Goal: Task Accomplishment & Management: Complete application form

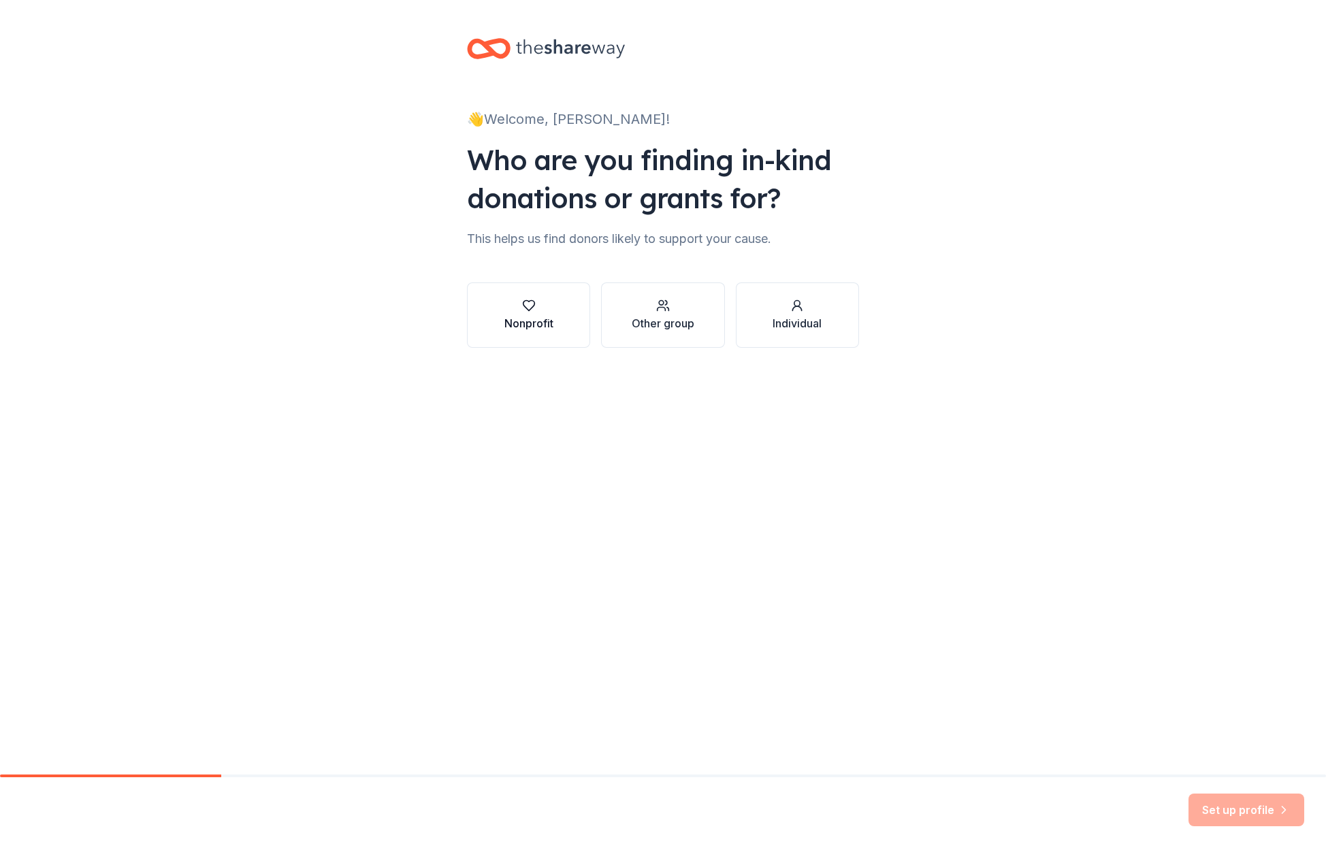
click at [543, 315] on div "Nonprofit" at bounding box center [528, 323] width 49 height 16
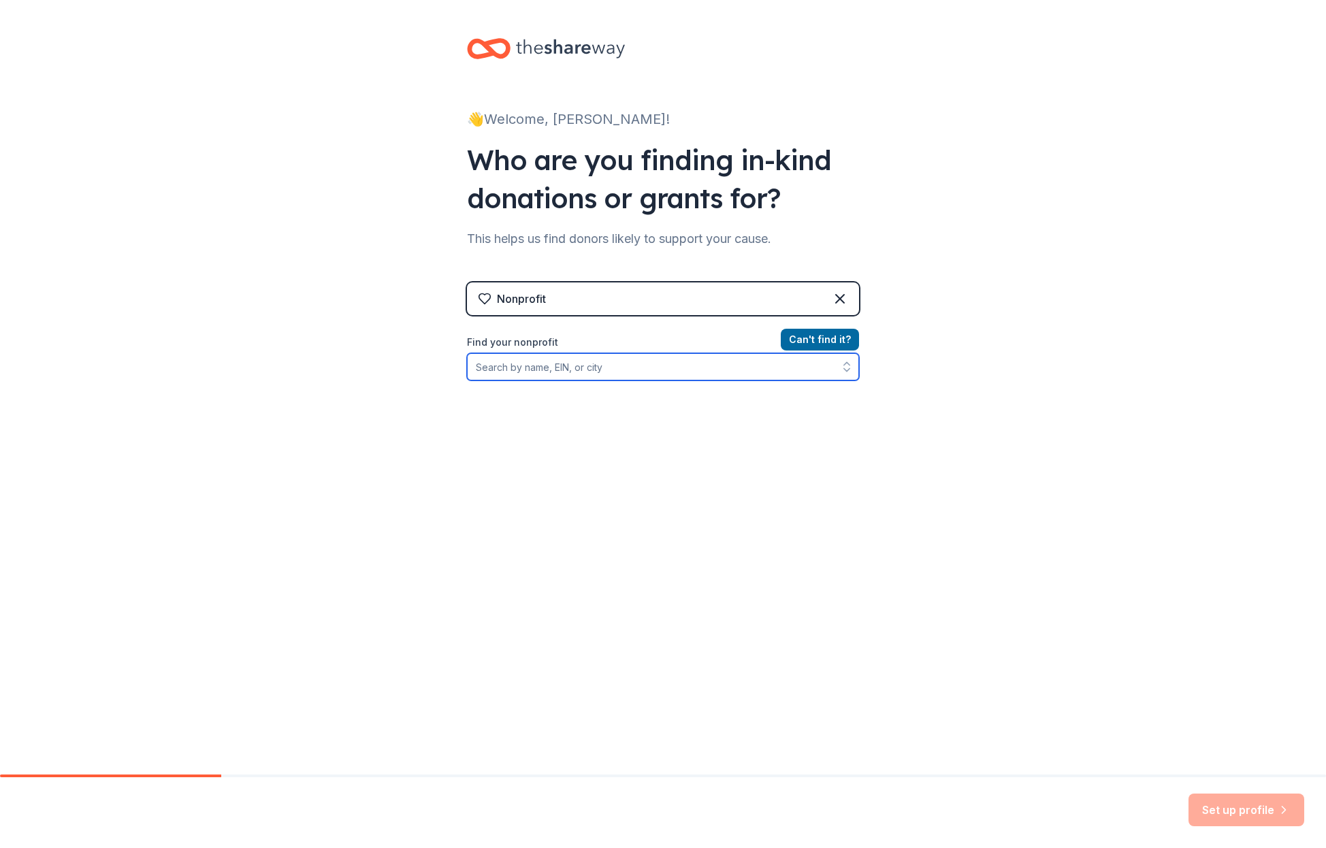
click at [558, 369] on input "Find your nonprofit" at bounding box center [663, 366] width 392 height 27
type input "SparkNC"
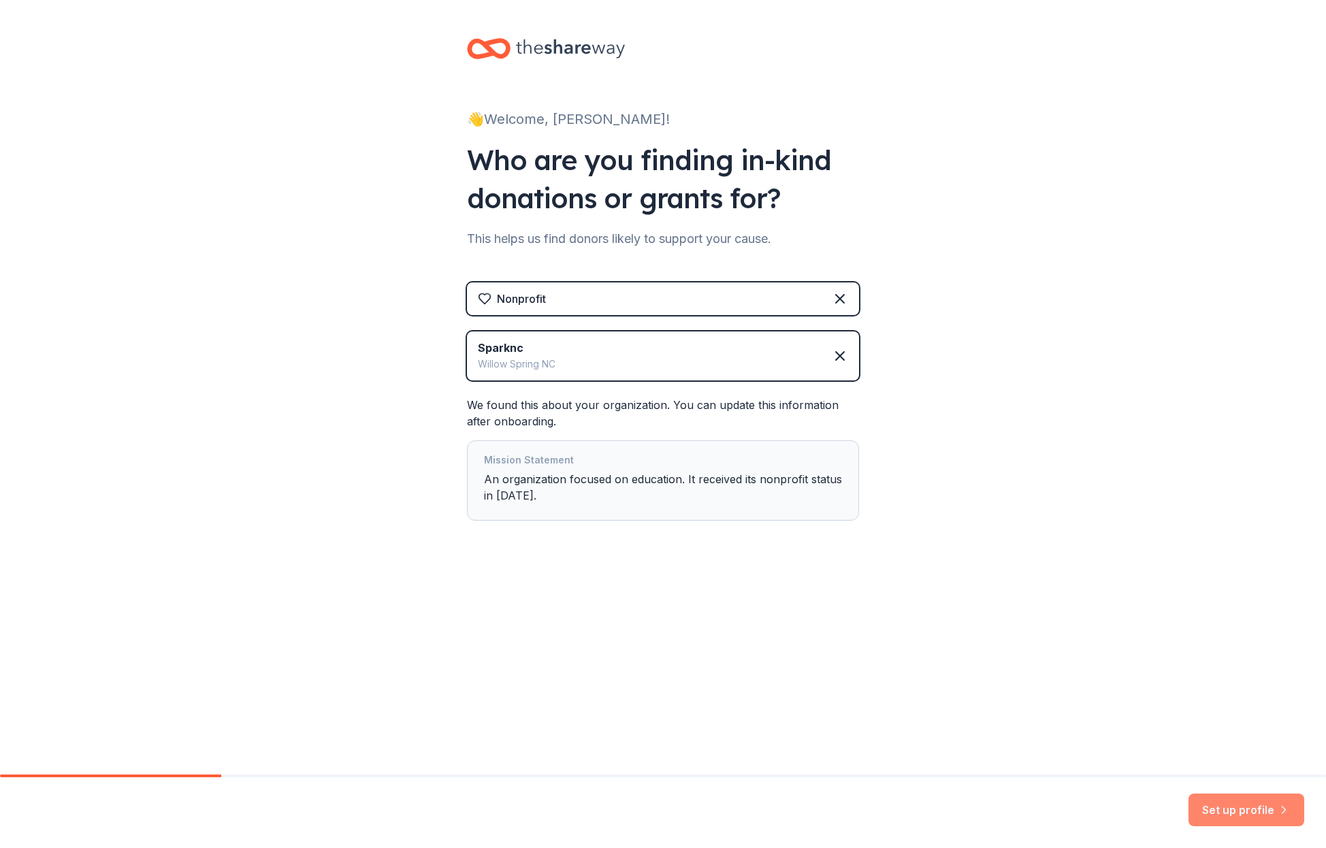
click at [1216, 809] on button "Set up profile" at bounding box center [1247, 810] width 116 height 33
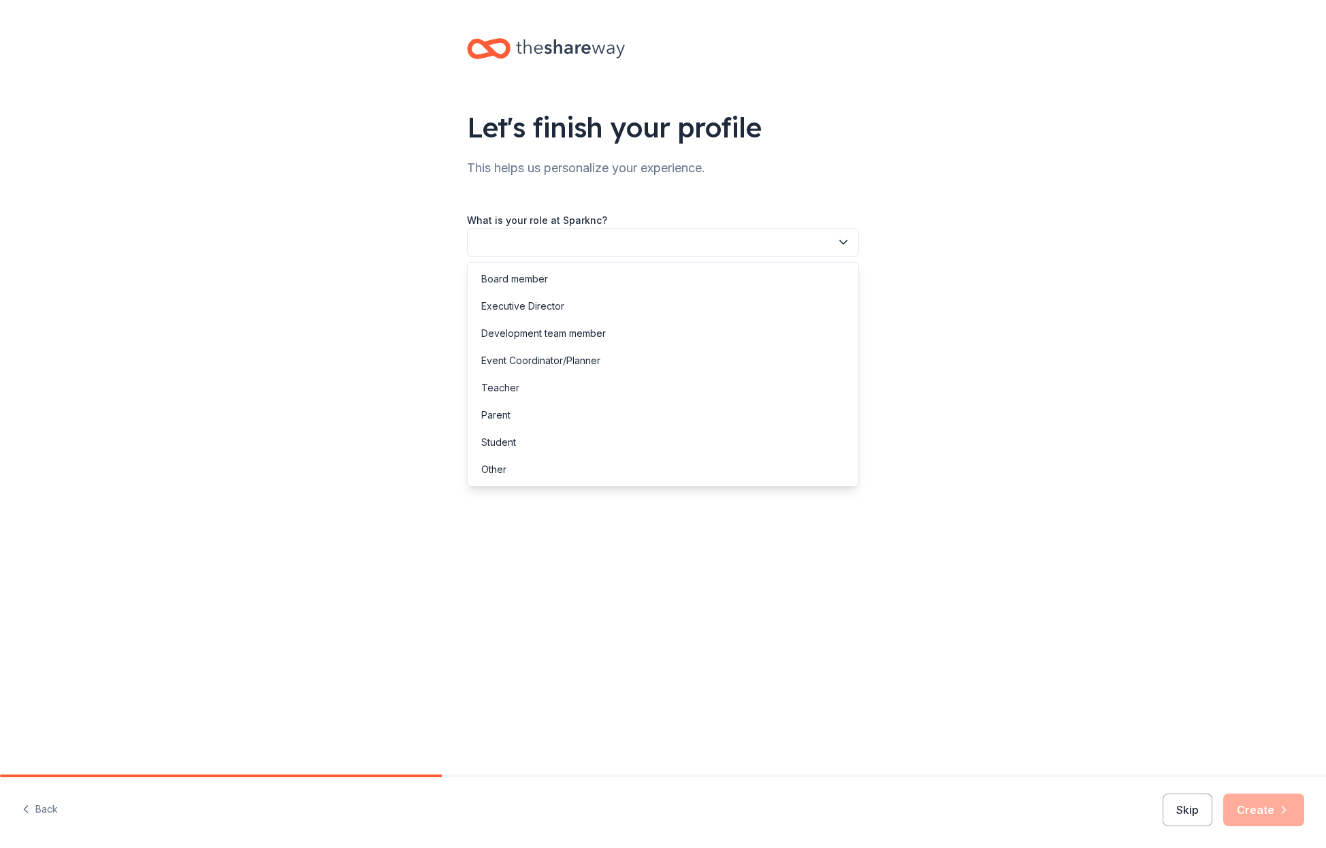
click at [627, 243] on button "button" at bounding box center [663, 242] width 392 height 29
click at [632, 334] on div "Development team member" at bounding box center [662, 333] width 385 height 27
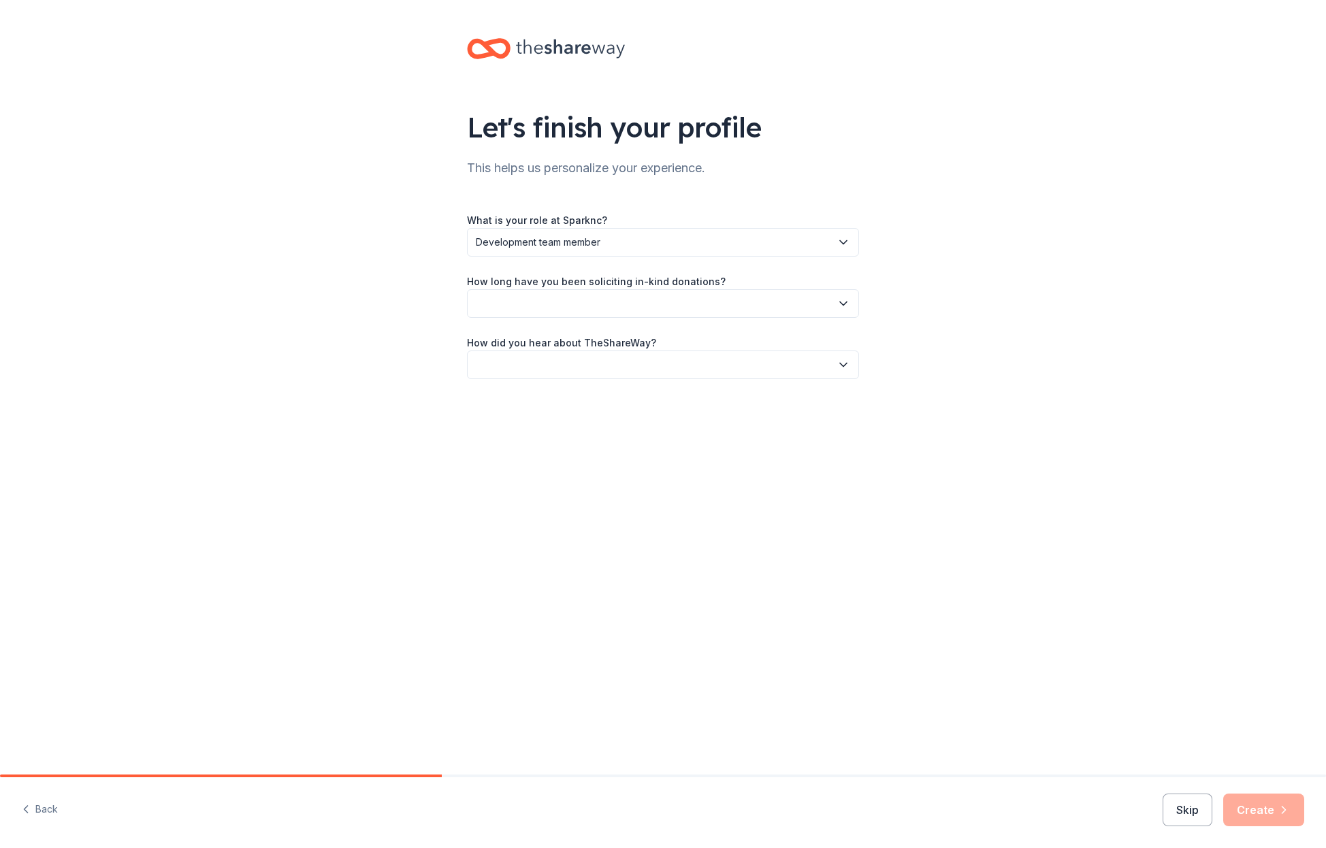
click at [642, 300] on button "button" at bounding box center [663, 303] width 392 height 29
click at [641, 366] on div "1 to 2 years" at bounding box center [662, 367] width 385 height 27
click at [620, 302] on span "1 to 2 years" at bounding box center [653, 303] width 355 height 16
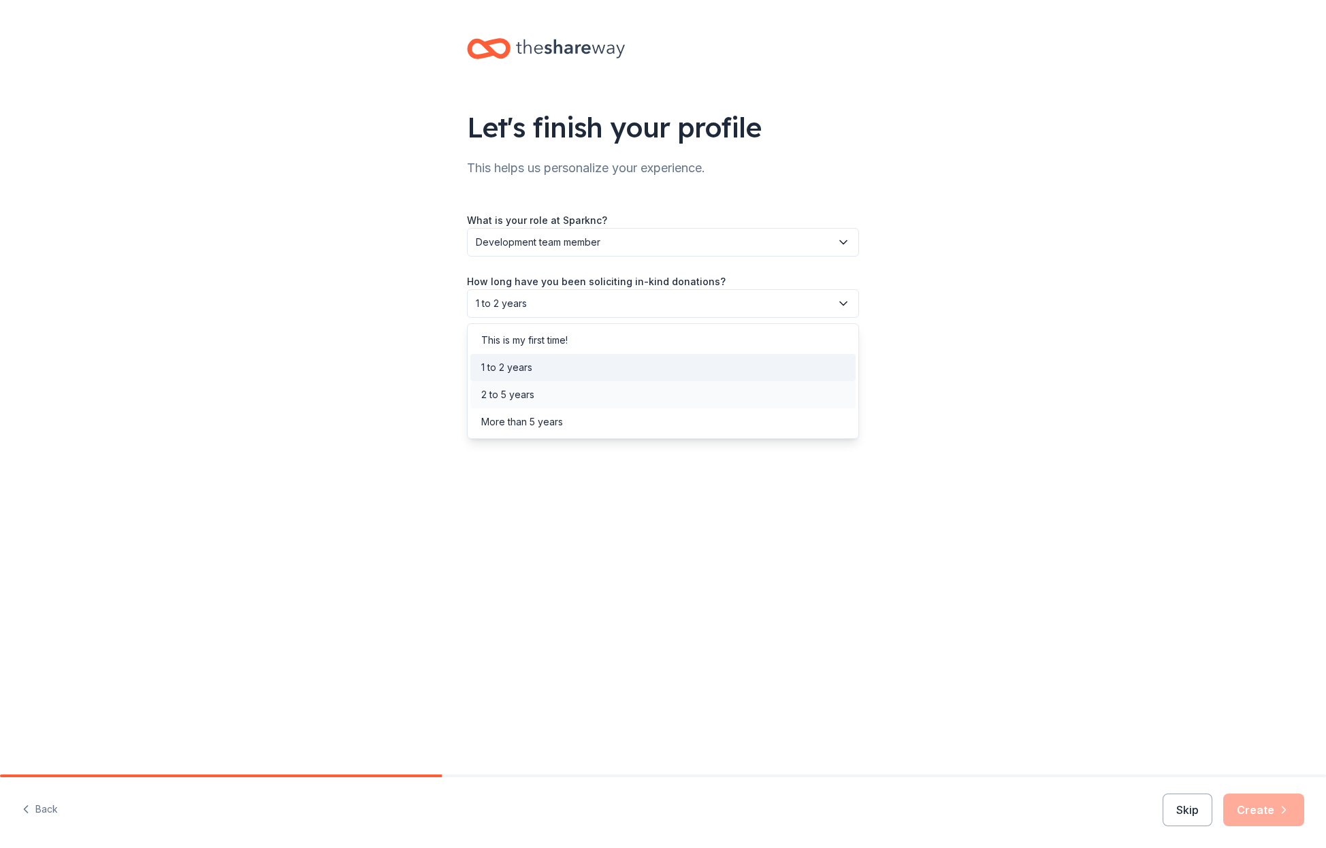
click at [616, 392] on div "2 to 5 years" at bounding box center [662, 394] width 385 height 27
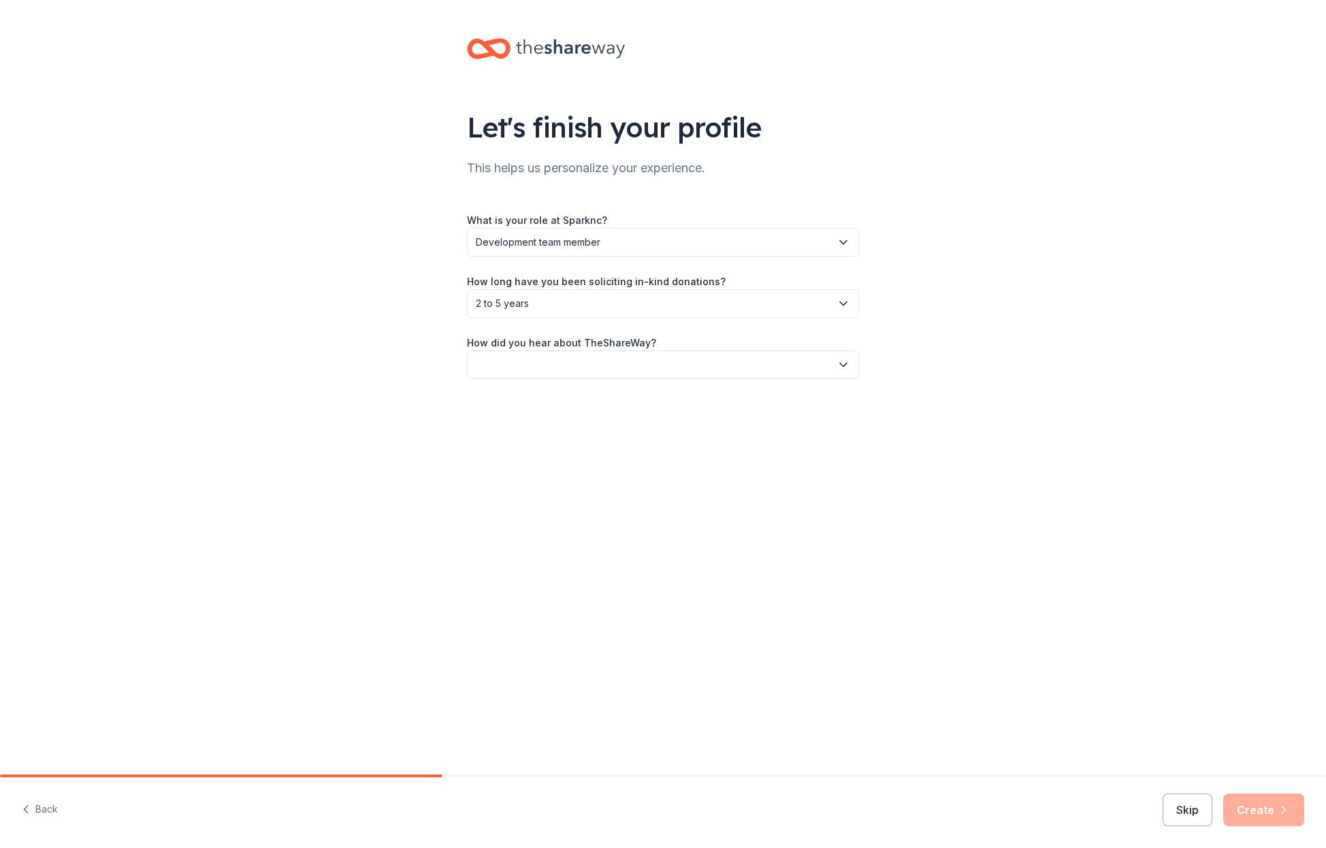
click at [614, 364] on button "button" at bounding box center [663, 365] width 392 height 29
click at [611, 401] on div "Friend or colleague" at bounding box center [662, 401] width 385 height 27
click at [1251, 811] on button "Create" at bounding box center [1263, 810] width 81 height 33
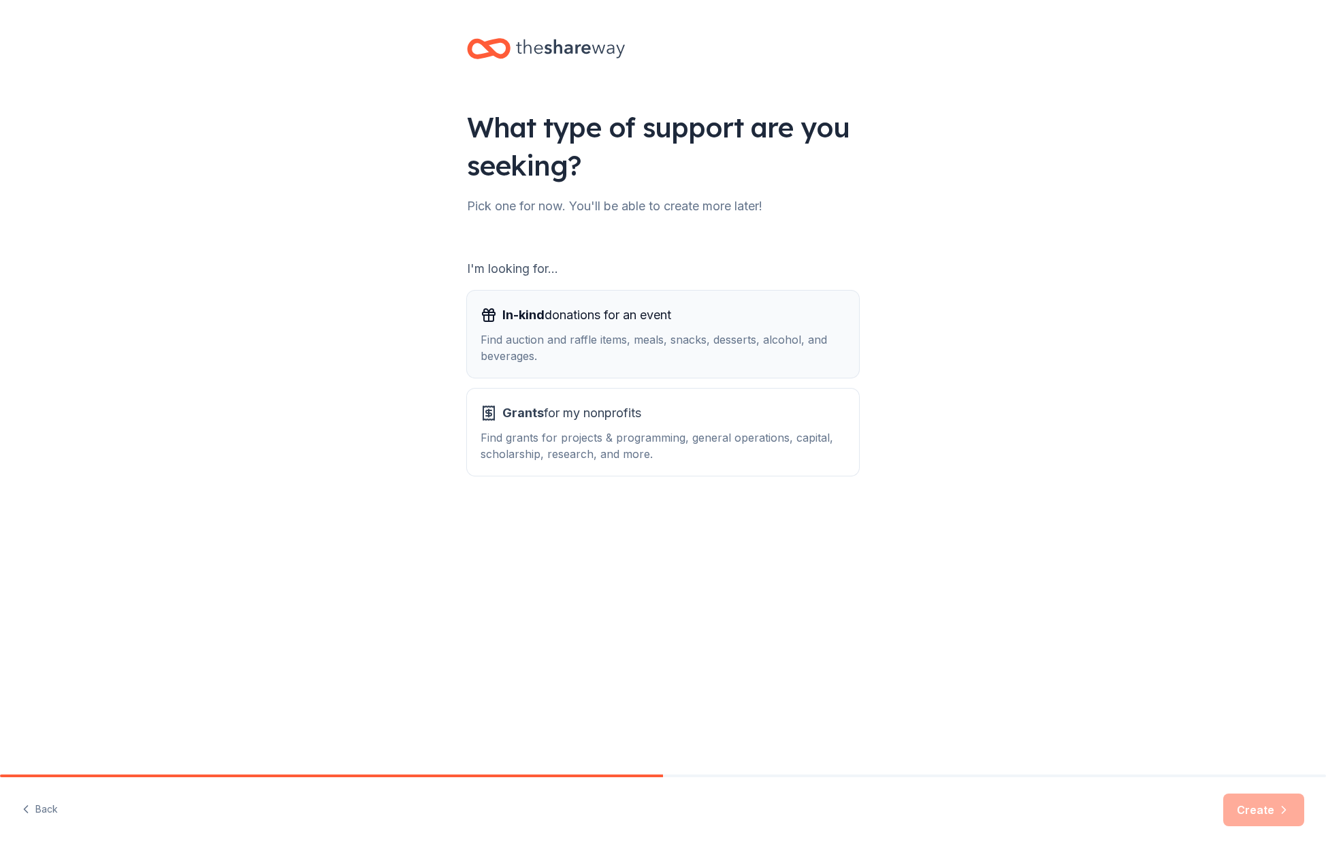
click at [714, 338] on div "Find auction and raffle items, meals, snacks, desserts, alcohol, and beverages." at bounding box center [663, 348] width 365 height 33
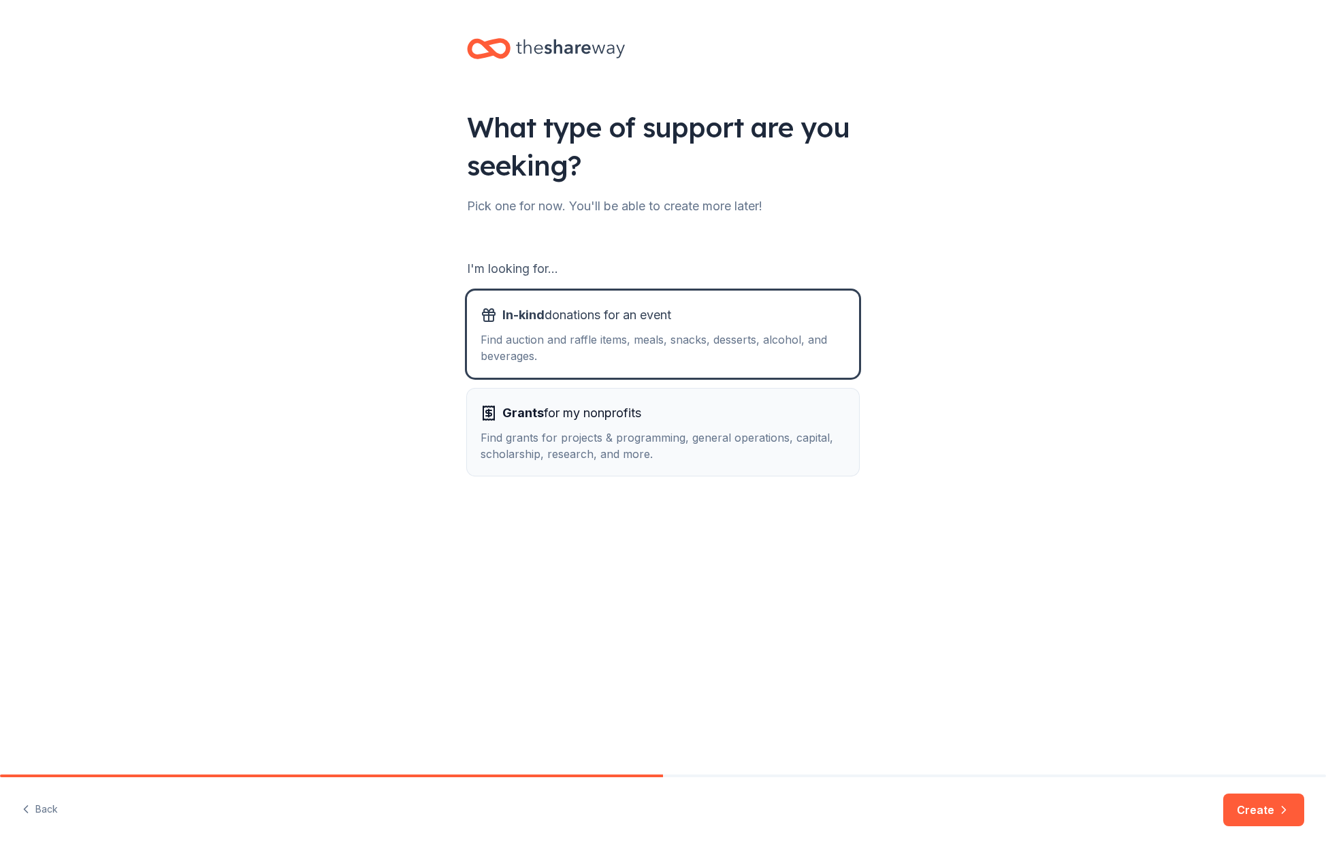
click at [700, 408] on div "Grants for my nonprofits" at bounding box center [663, 413] width 365 height 22
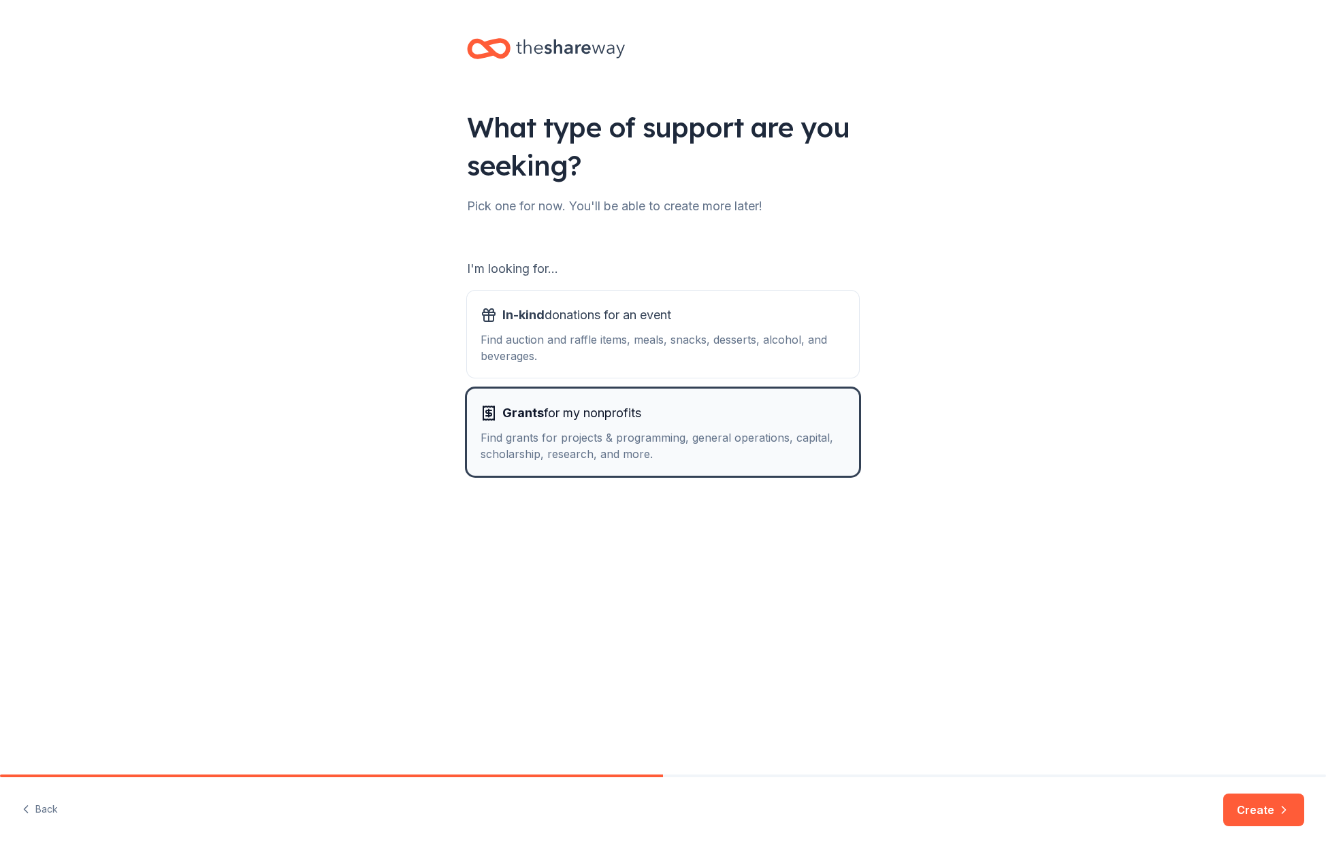
click at [717, 419] on div "Grants for my nonprofits" at bounding box center [663, 413] width 365 height 22
click at [1268, 814] on button "Create" at bounding box center [1263, 810] width 81 height 33
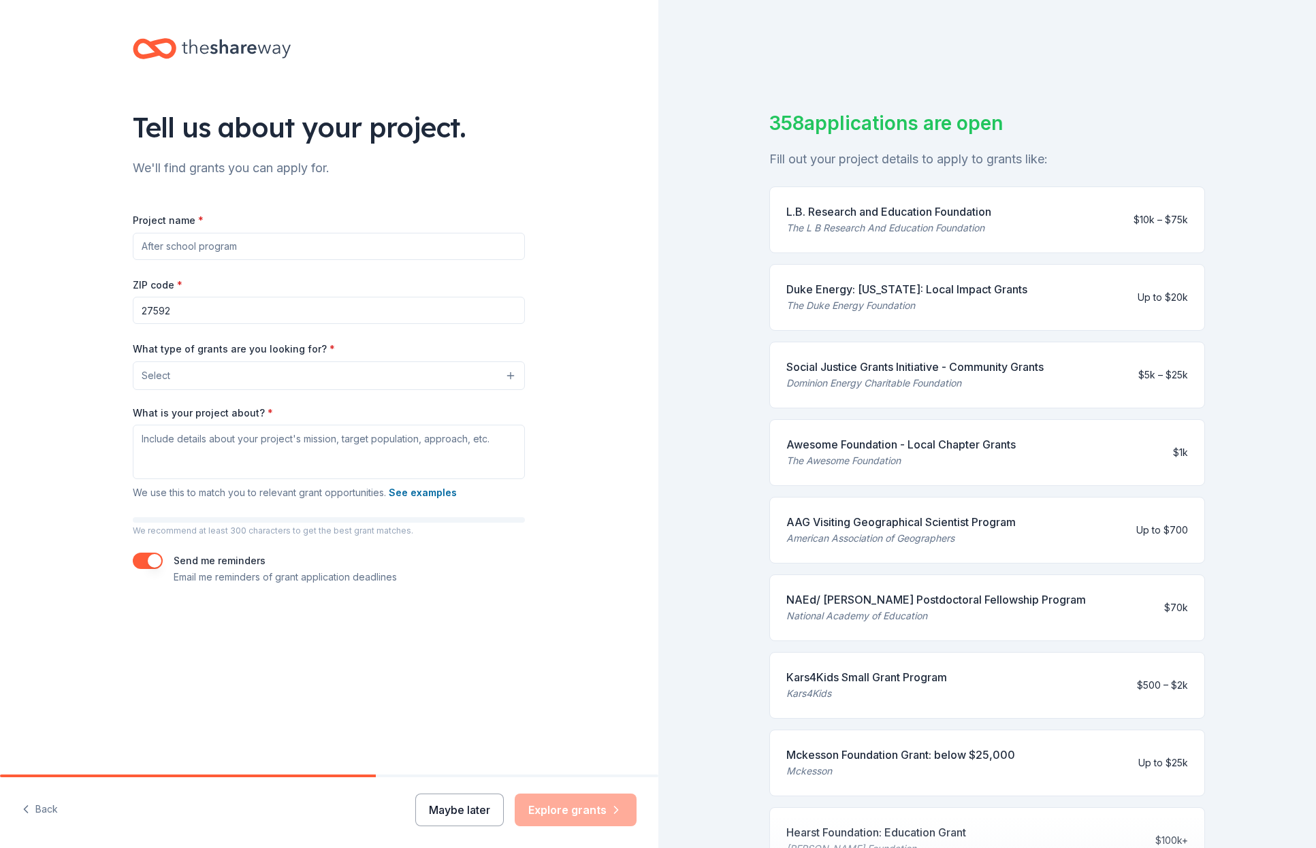
click at [477, 812] on button "Maybe later" at bounding box center [459, 810] width 89 height 33
click at [463, 813] on button "Maybe later" at bounding box center [459, 810] width 89 height 33
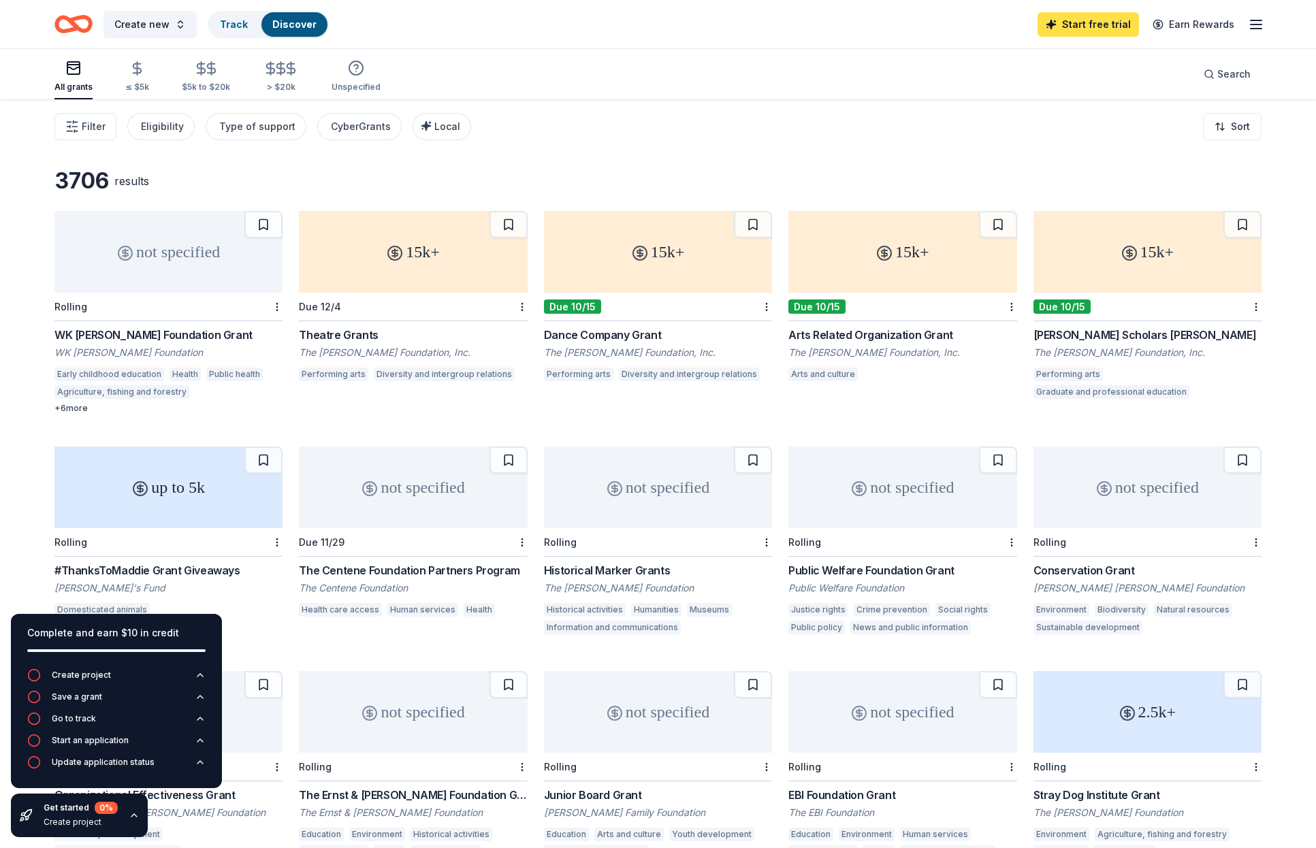
click at [1088, 27] on link "Start free trial" at bounding box center [1088, 24] width 101 height 25
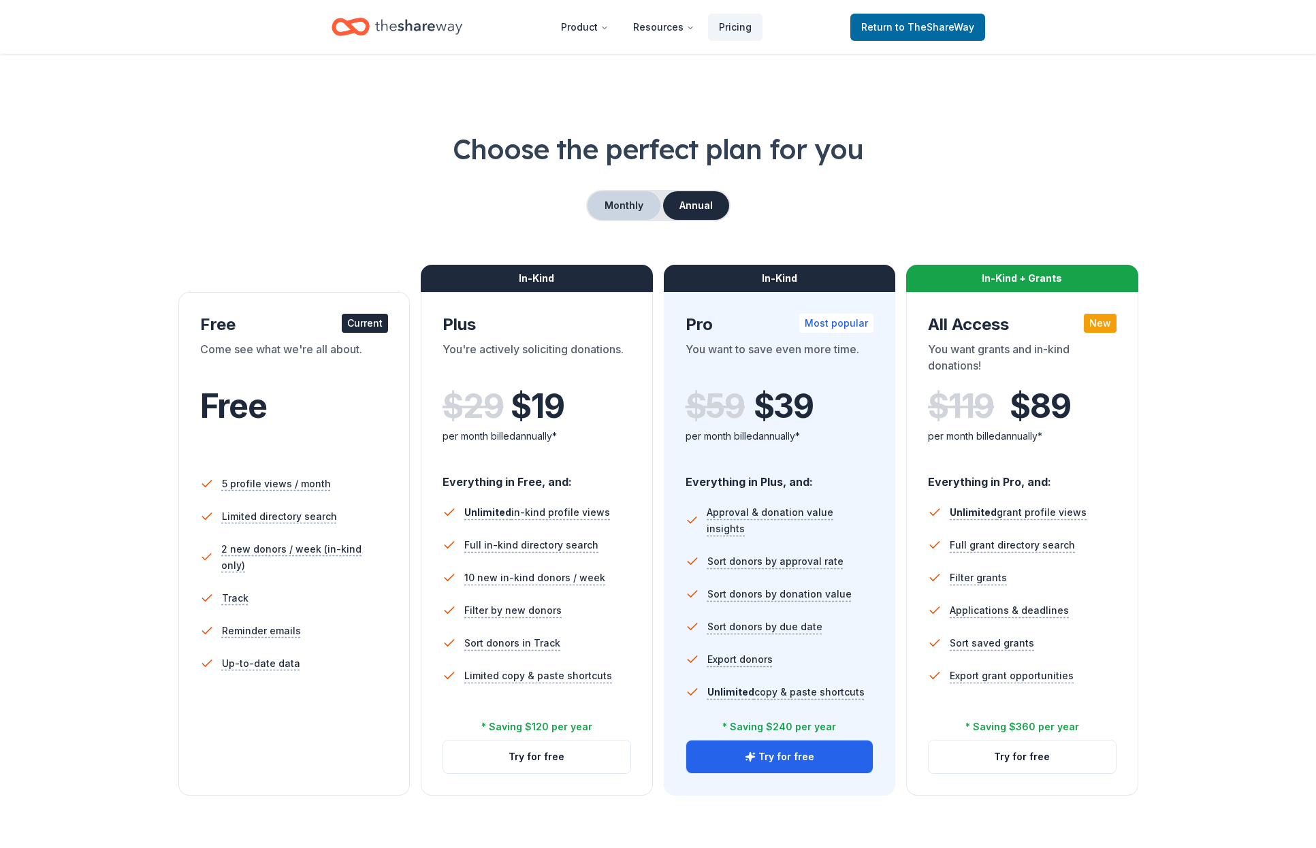
click at [622, 203] on button "Monthly" at bounding box center [624, 205] width 73 height 29
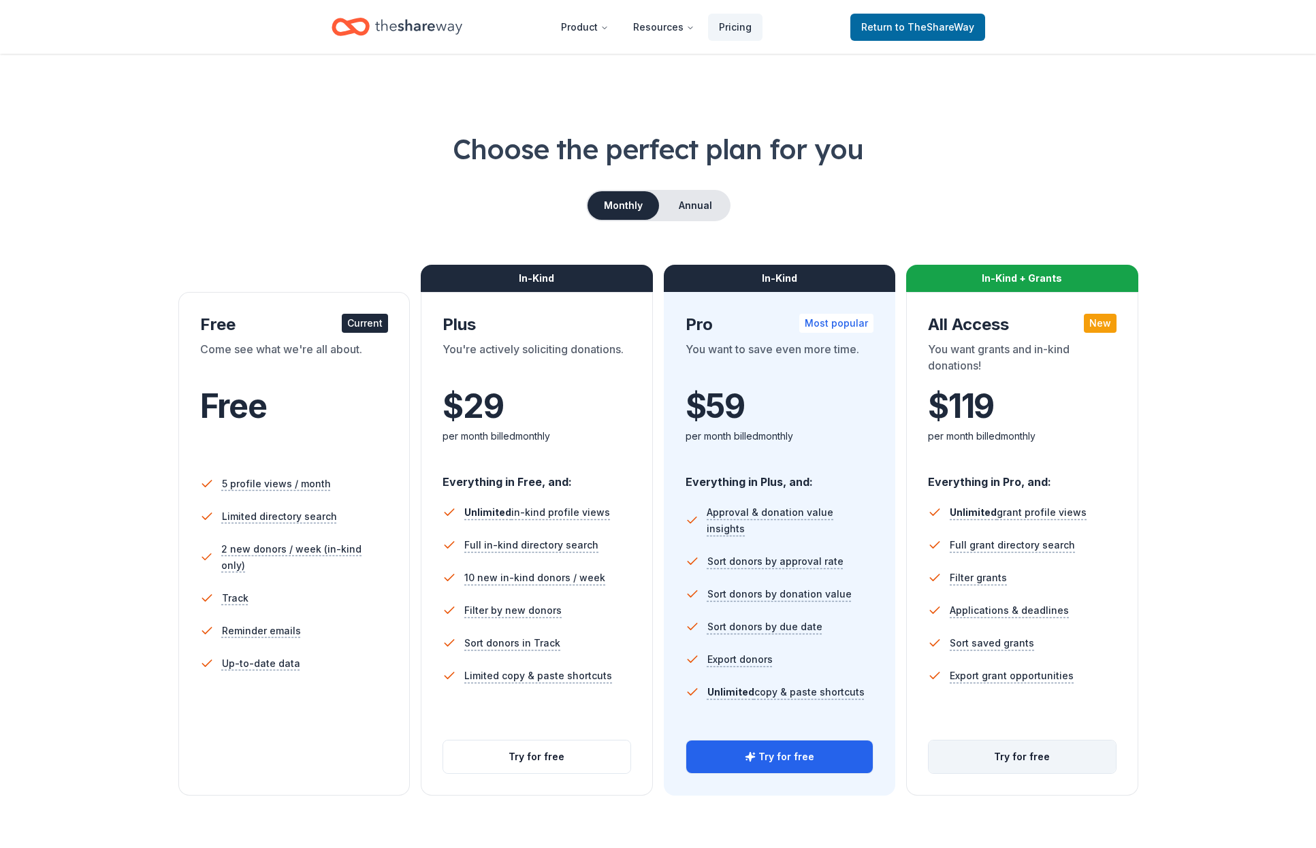
click at [1036, 763] on button "Try for free" at bounding box center [1022, 757] width 187 height 33
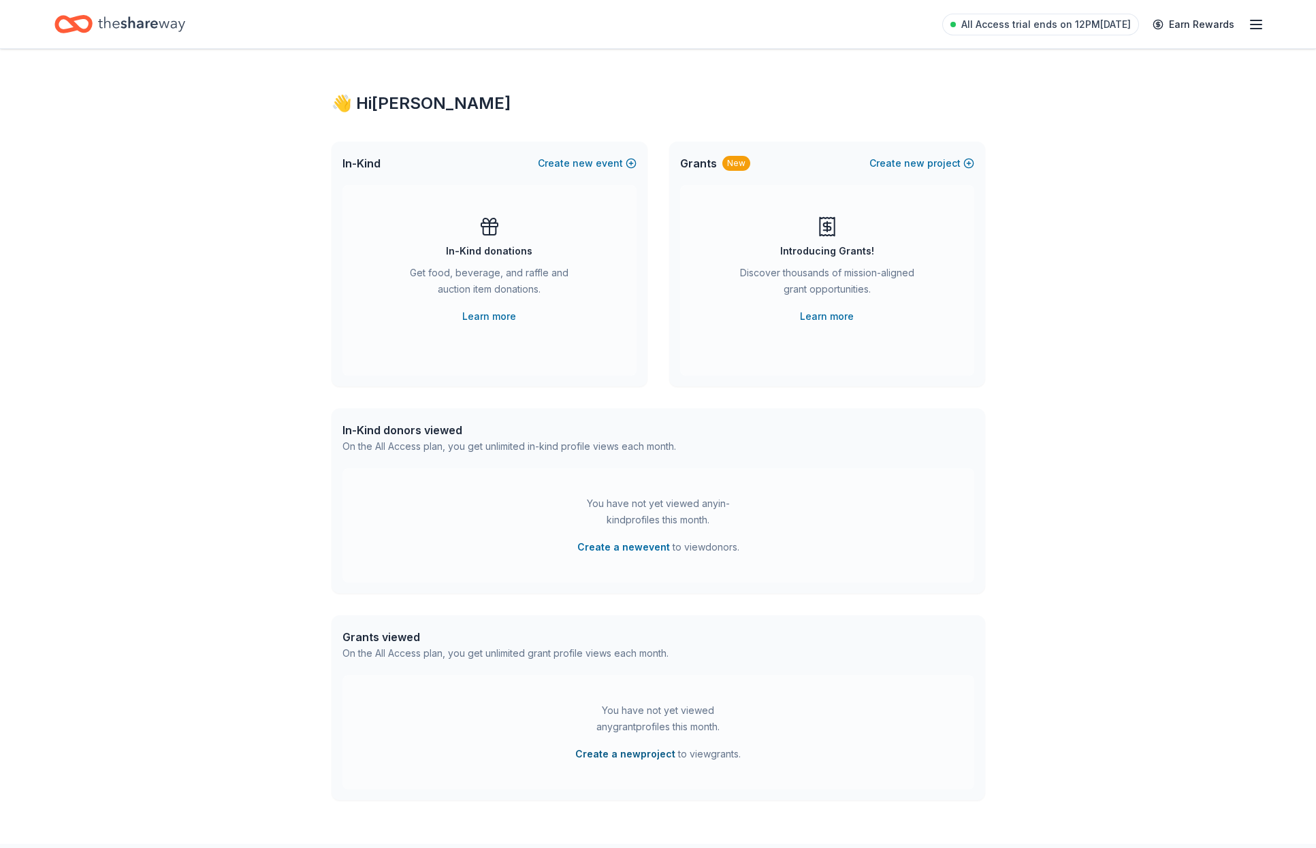
click at [645, 756] on button "Create a new project" at bounding box center [625, 754] width 100 height 16
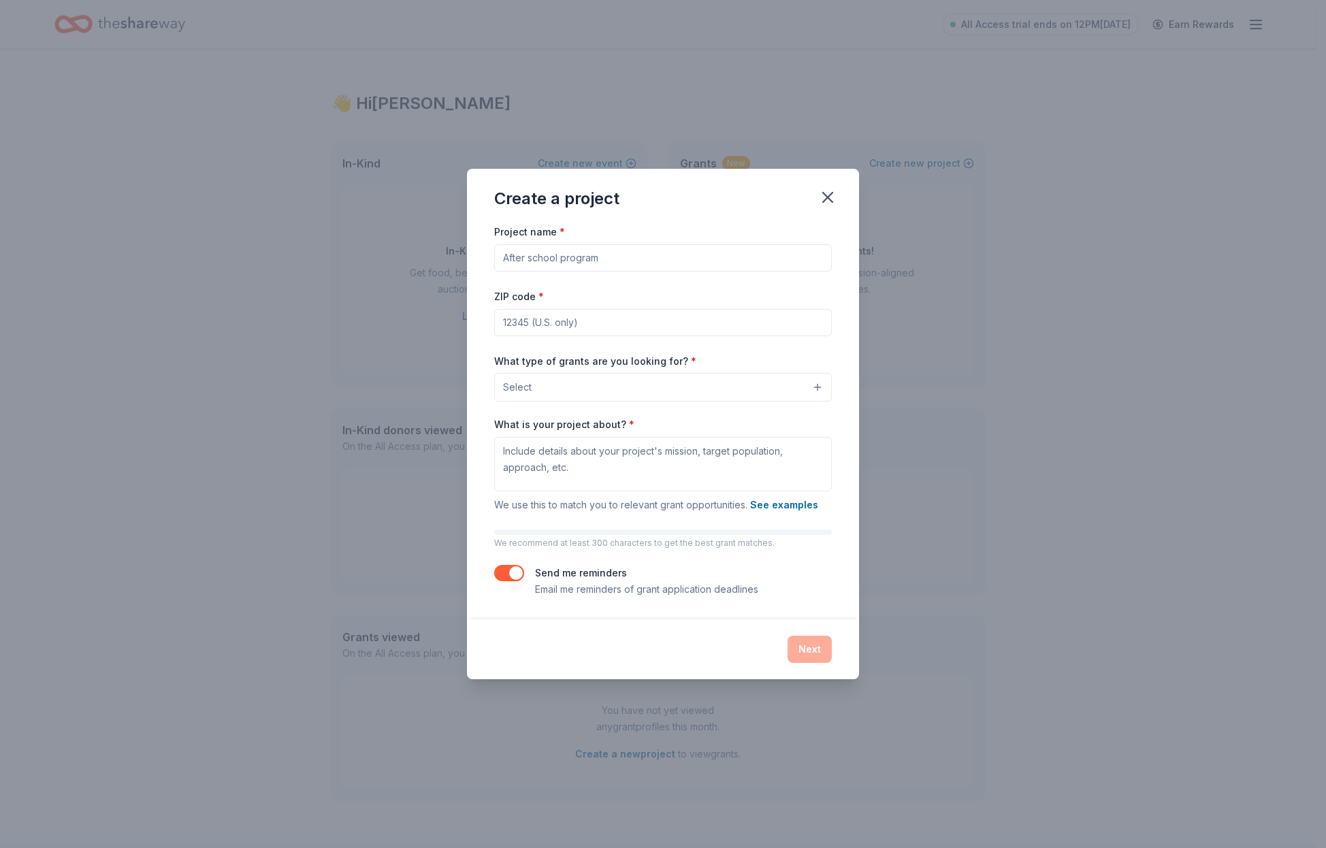
click at [760, 398] on button "Select" at bounding box center [663, 387] width 338 height 29
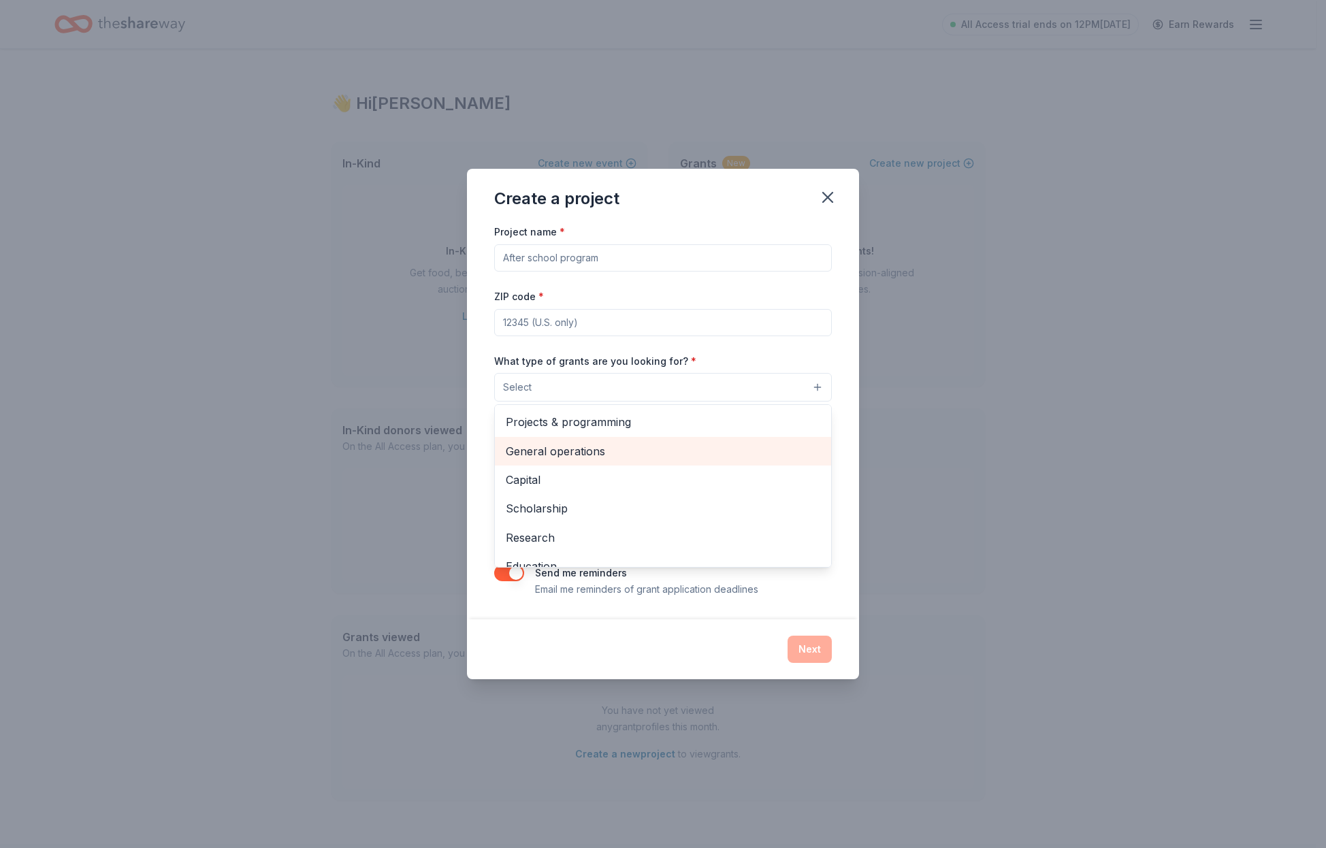
click at [672, 443] on span "General operations" at bounding box center [663, 452] width 315 height 18
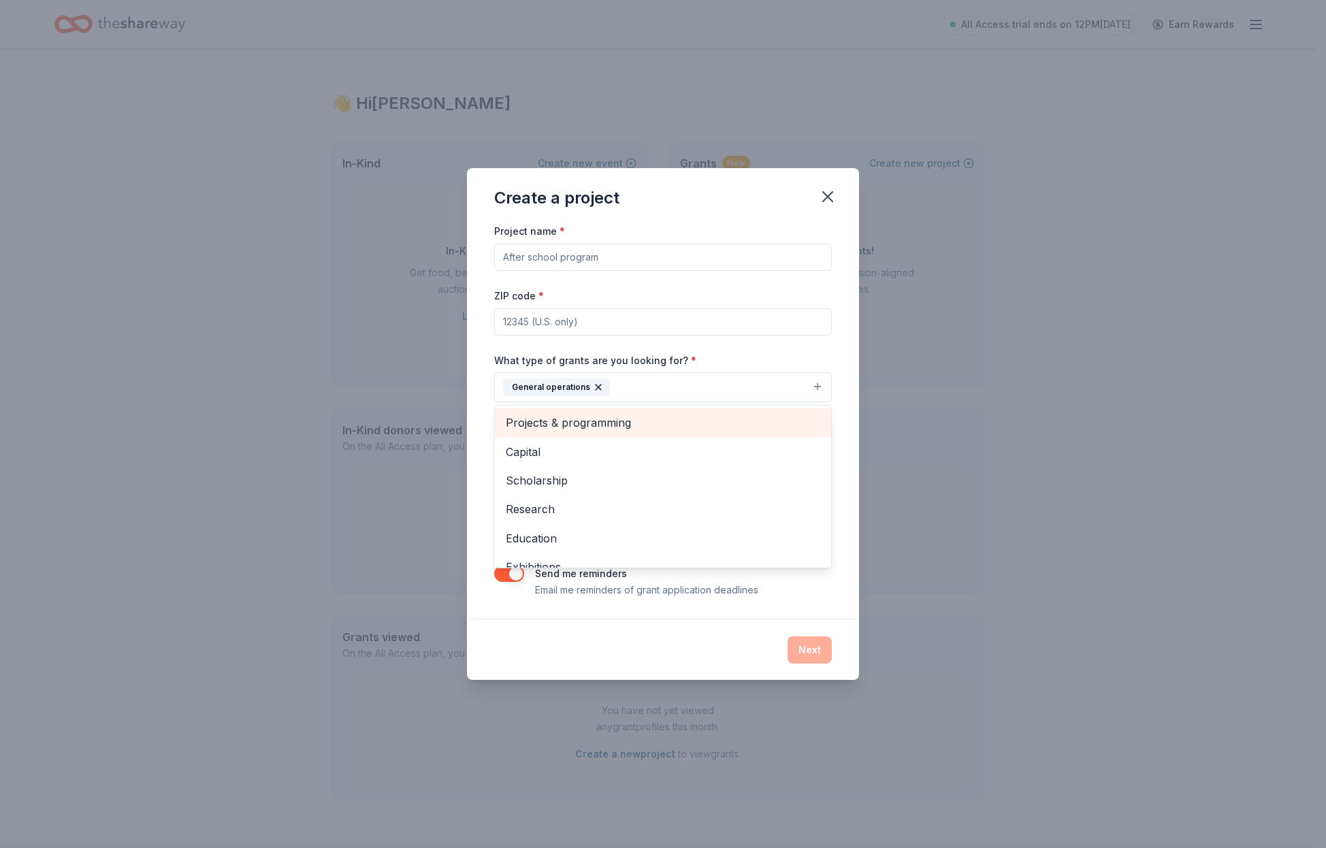
click at [656, 434] on div "Projects & programming" at bounding box center [663, 422] width 336 height 29
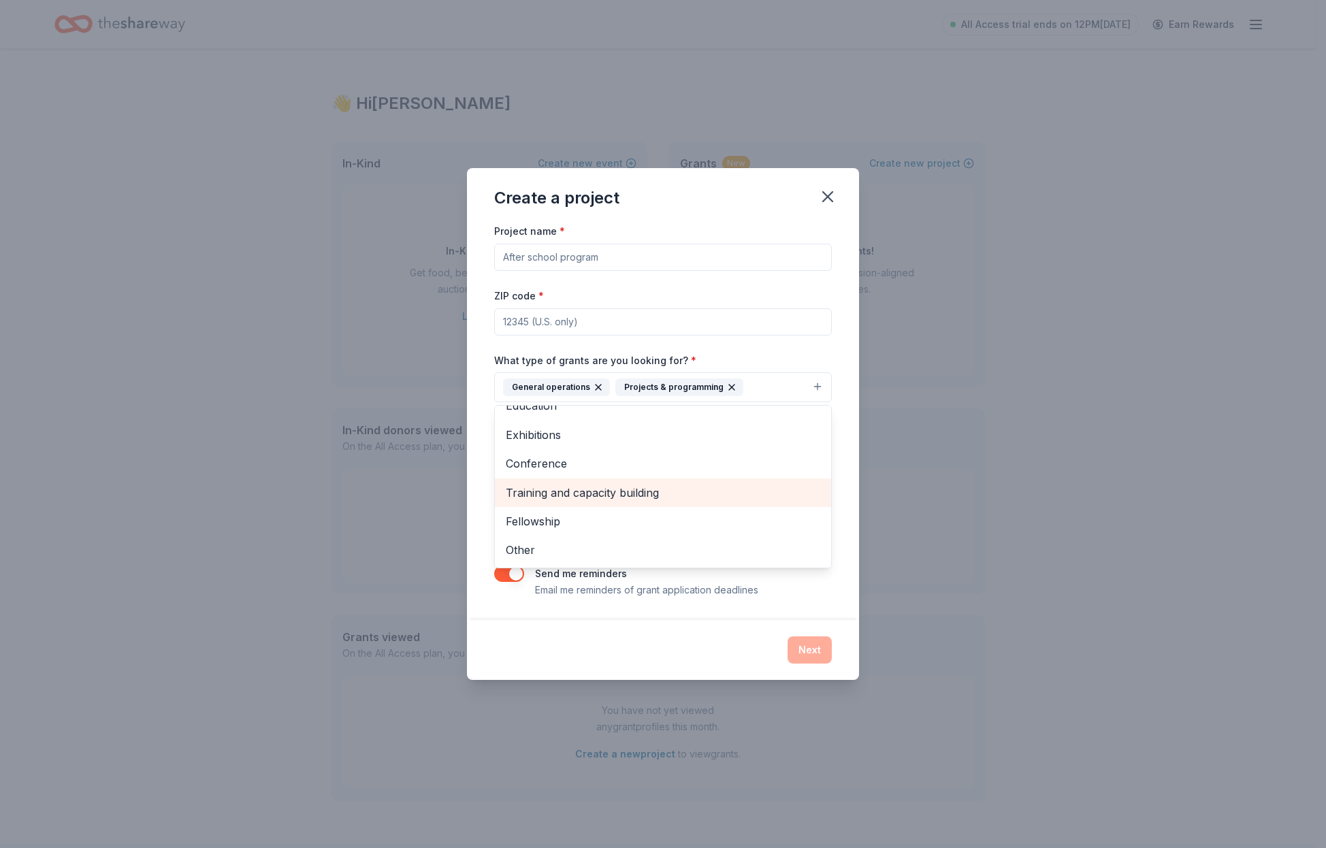
scroll to position [80, 0]
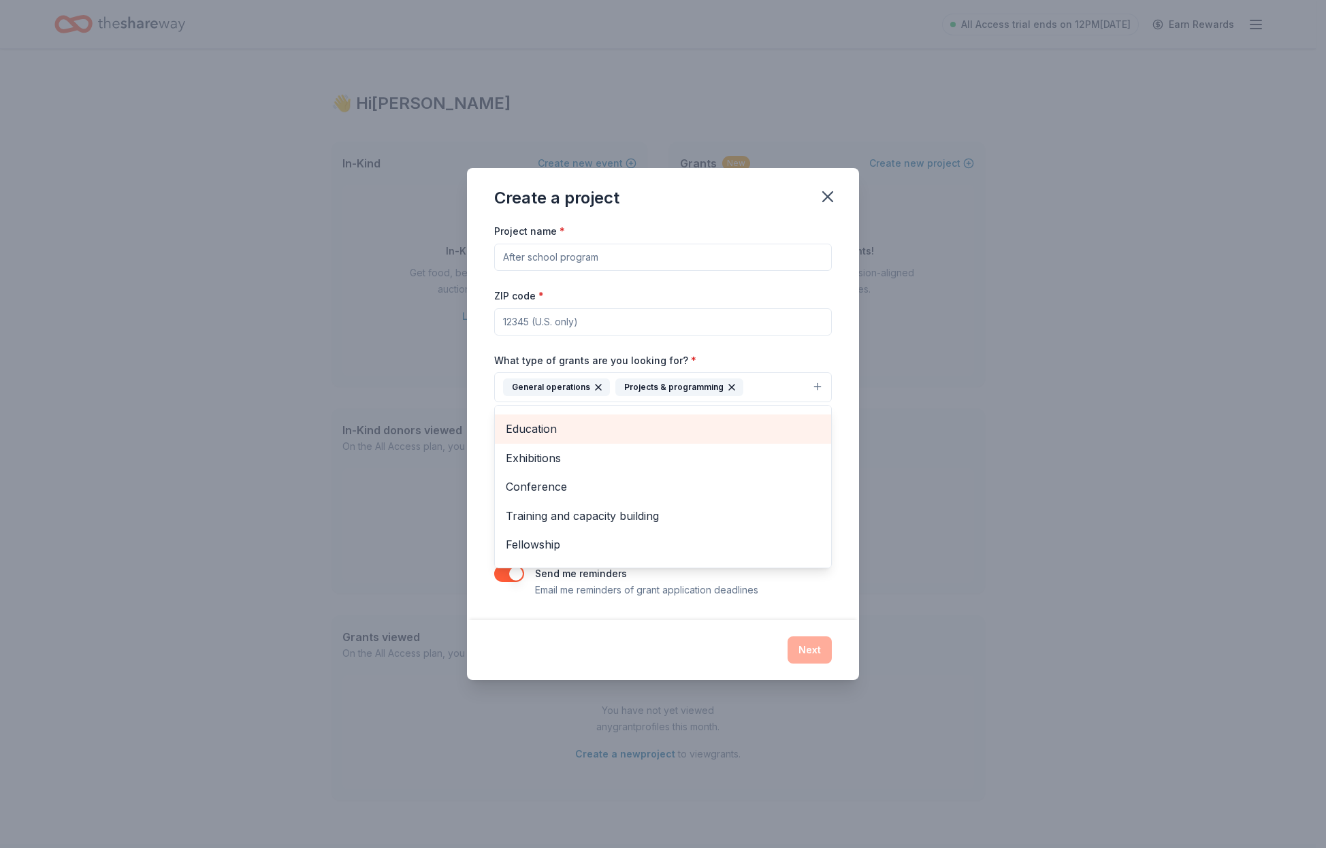
click at [644, 437] on span "Education" at bounding box center [663, 429] width 315 height 18
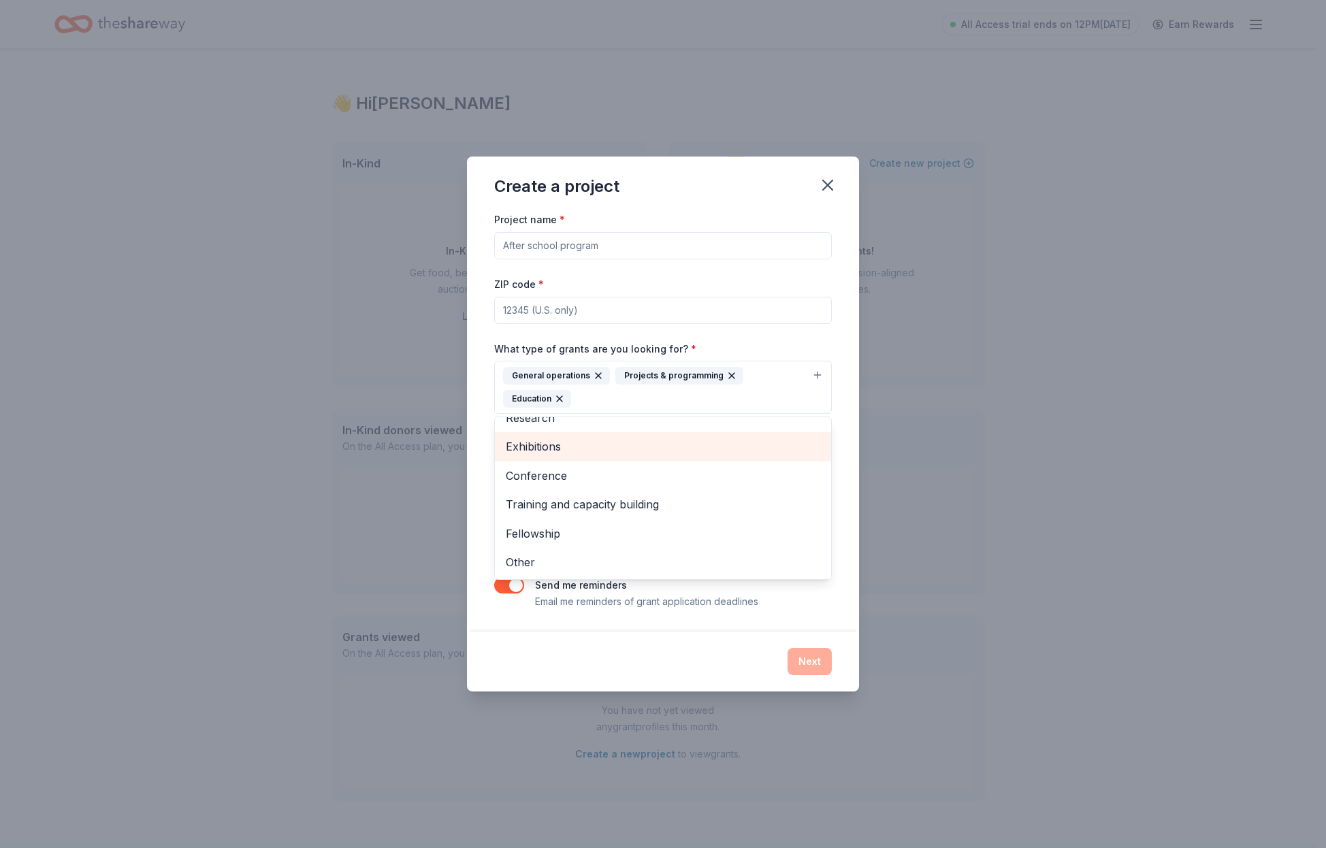
scroll to position [74, 0]
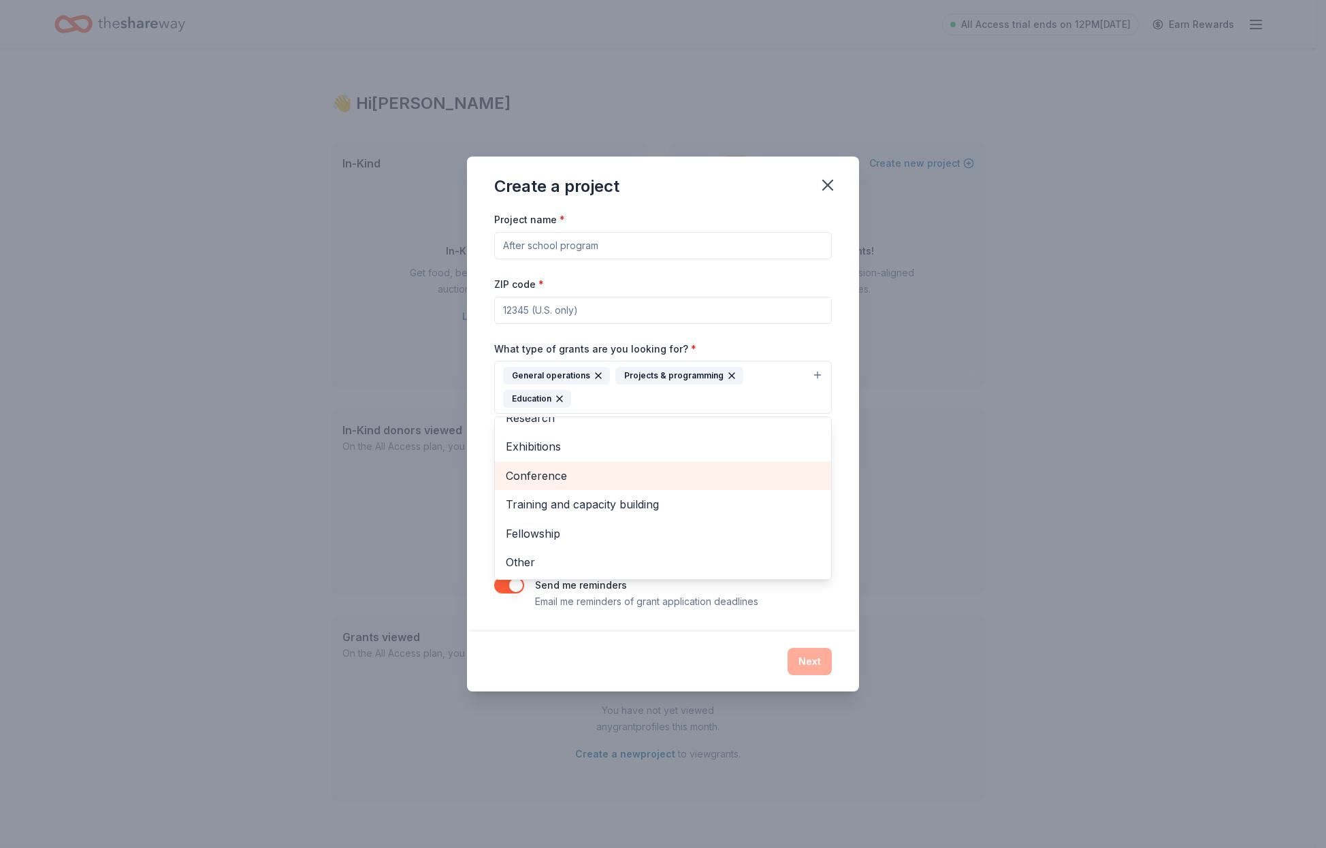
click at [653, 485] on div "Conference" at bounding box center [663, 476] width 336 height 29
click at [673, 500] on span "Training and capacity building" at bounding box center [663, 505] width 315 height 18
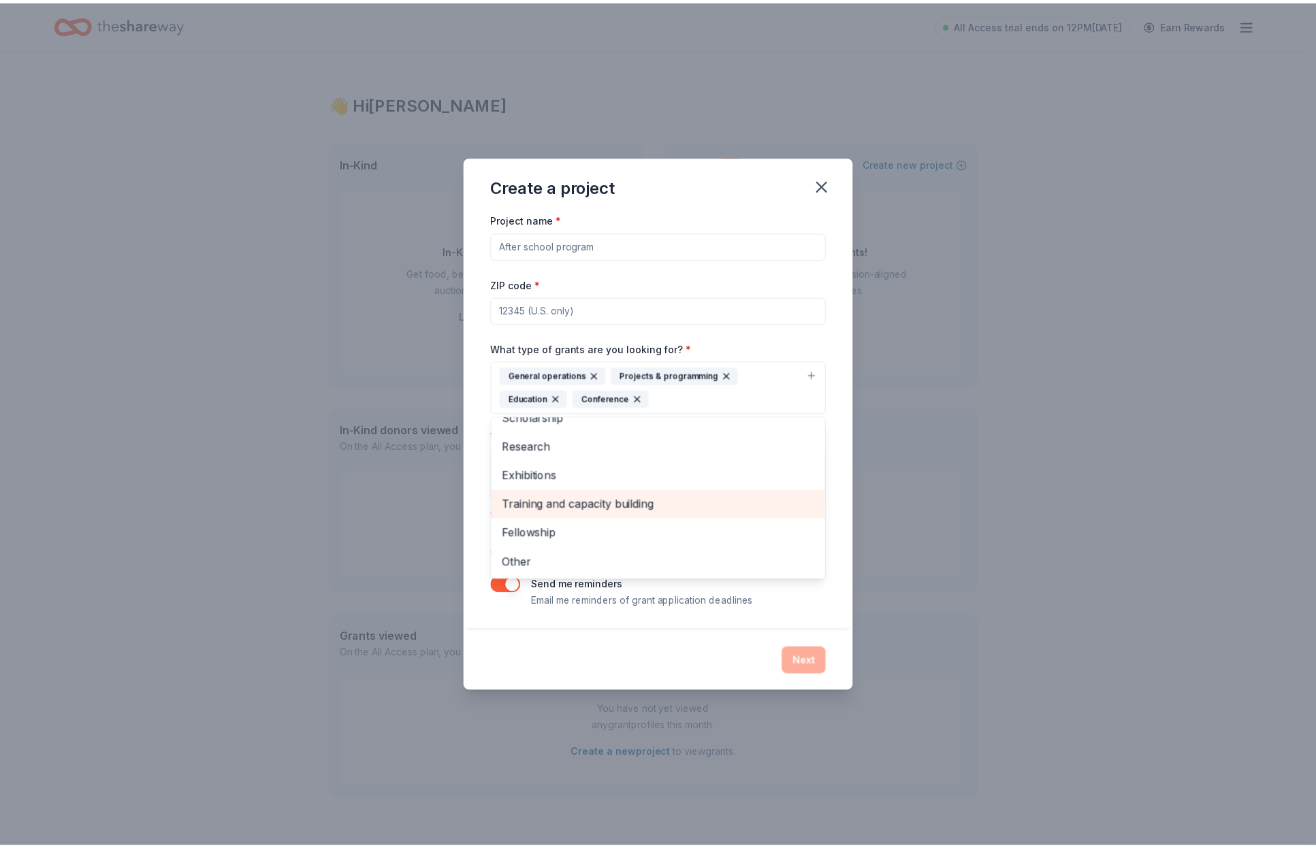
scroll to position [16, 0]
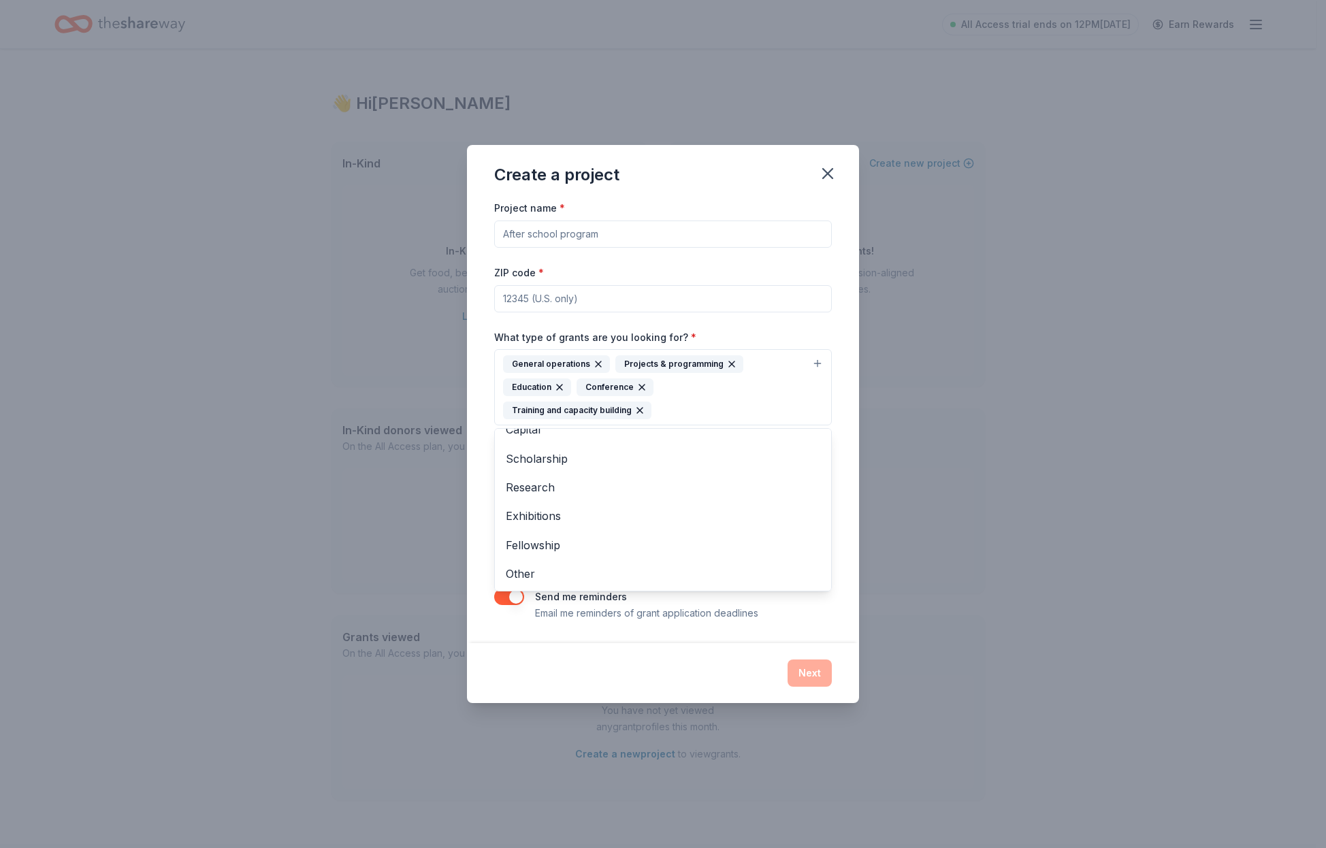
click at [769, 330] on div "Project name * ZIP code * What type of grants are you looking for? * General op…" at bounding box center [663, 409] width 338 height 421
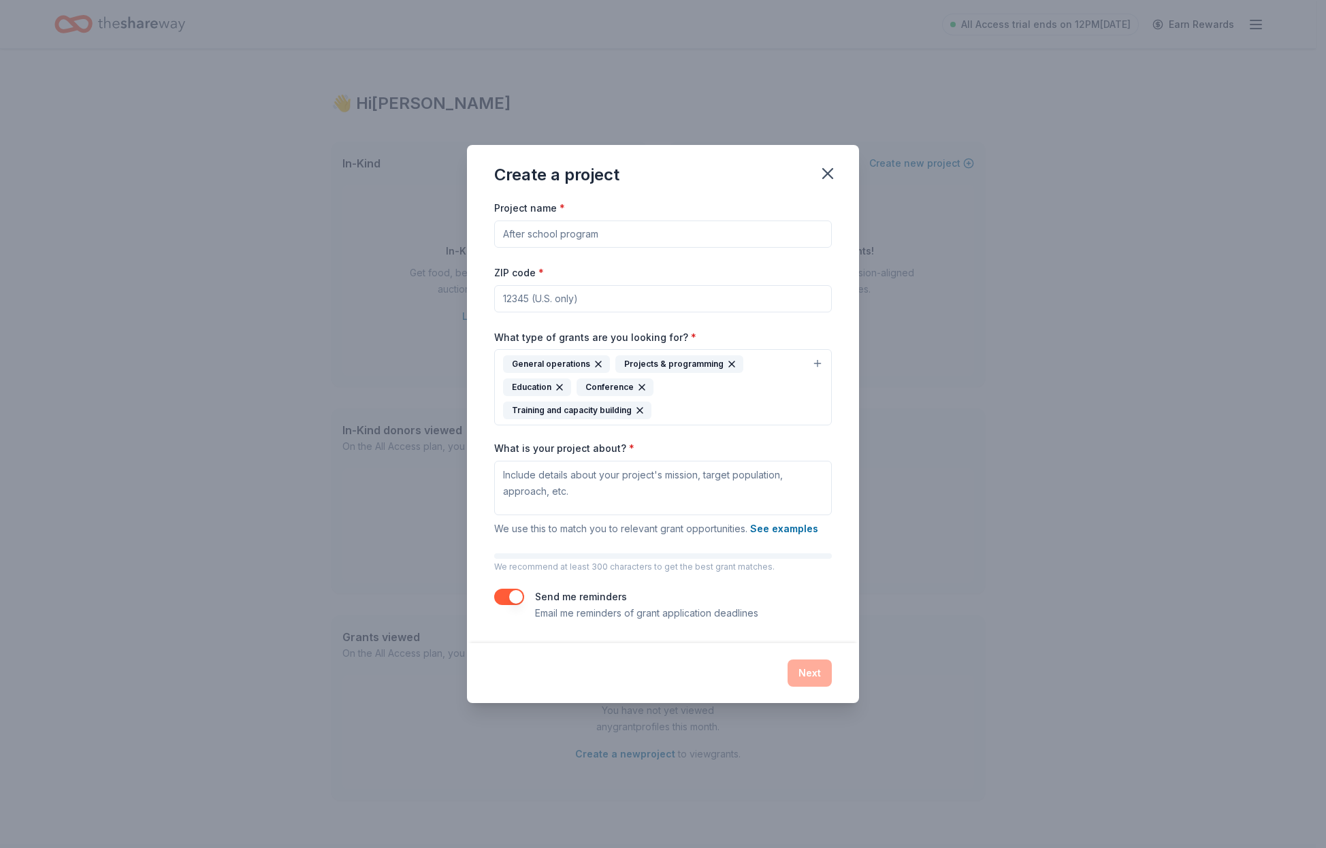
click at [650, 306] on input "ZIP code *" at bounding box center [663, 298] width 338 height 27
type input "27611"
click at [578, 462] on textarea "What is your project about? *" at bounding box center [663, 488] width 338 height 54
click at [754, 242] on input "Project name *" at bounding box center [663, 234] width 338 height 27
type input "Spark Ambassadors"
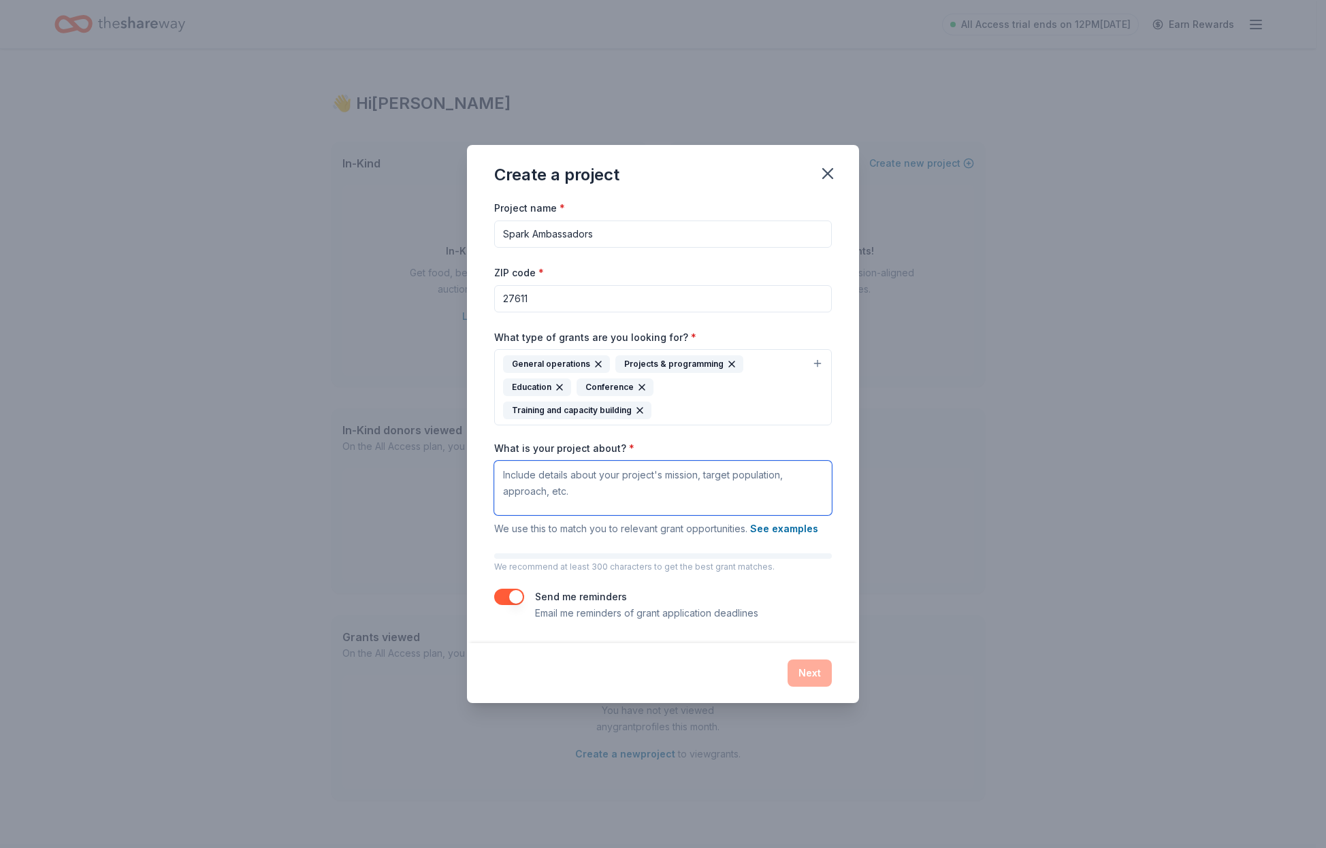
click at [575, 463] on textarea "What is your project about? *" at bounding box center [663, 488] width 338 height 54
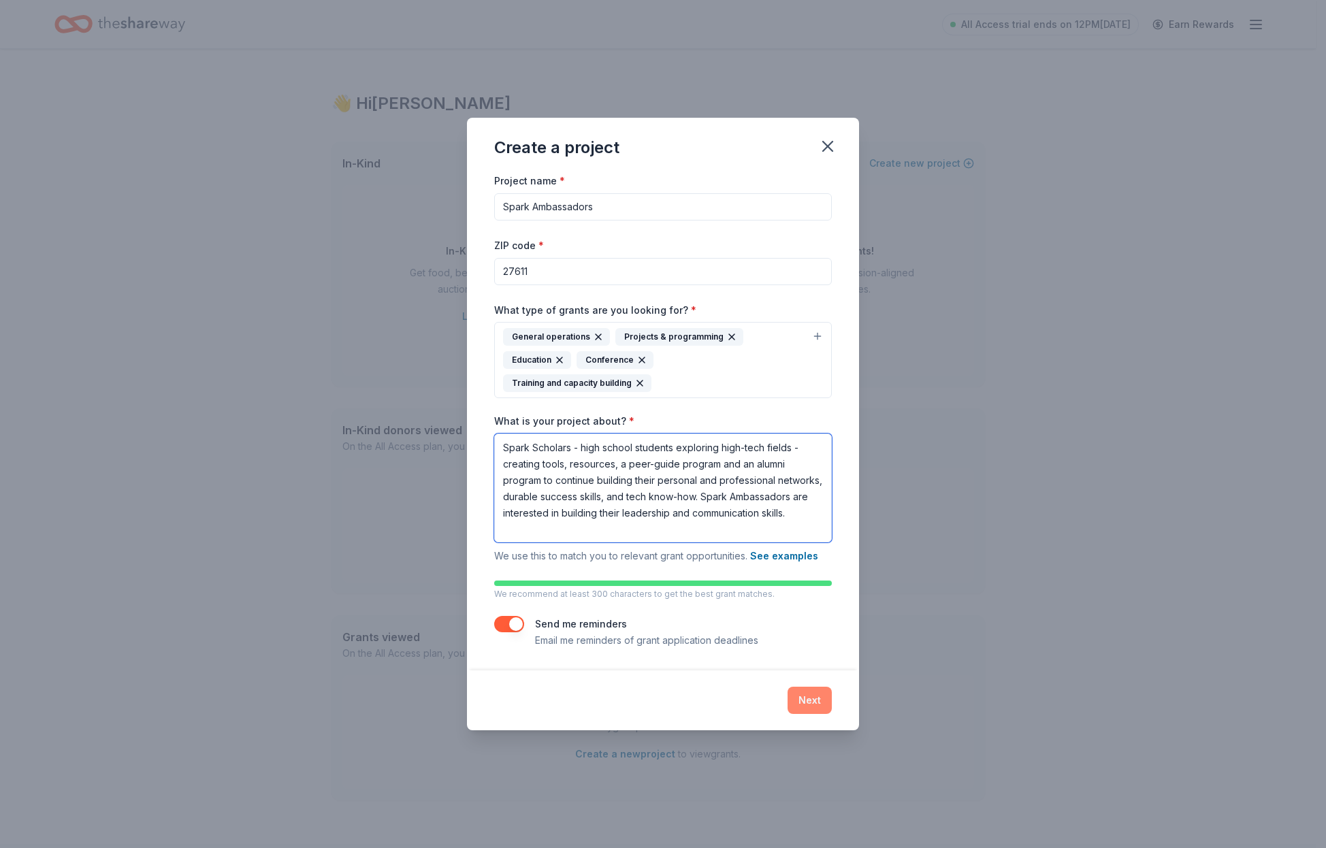
type textarea "Spark Scholars - high school students exploring high-tech fields - creating too…"
click at [816, 688] on button "Next" at bounding box center [810, 700] width 44 height 27
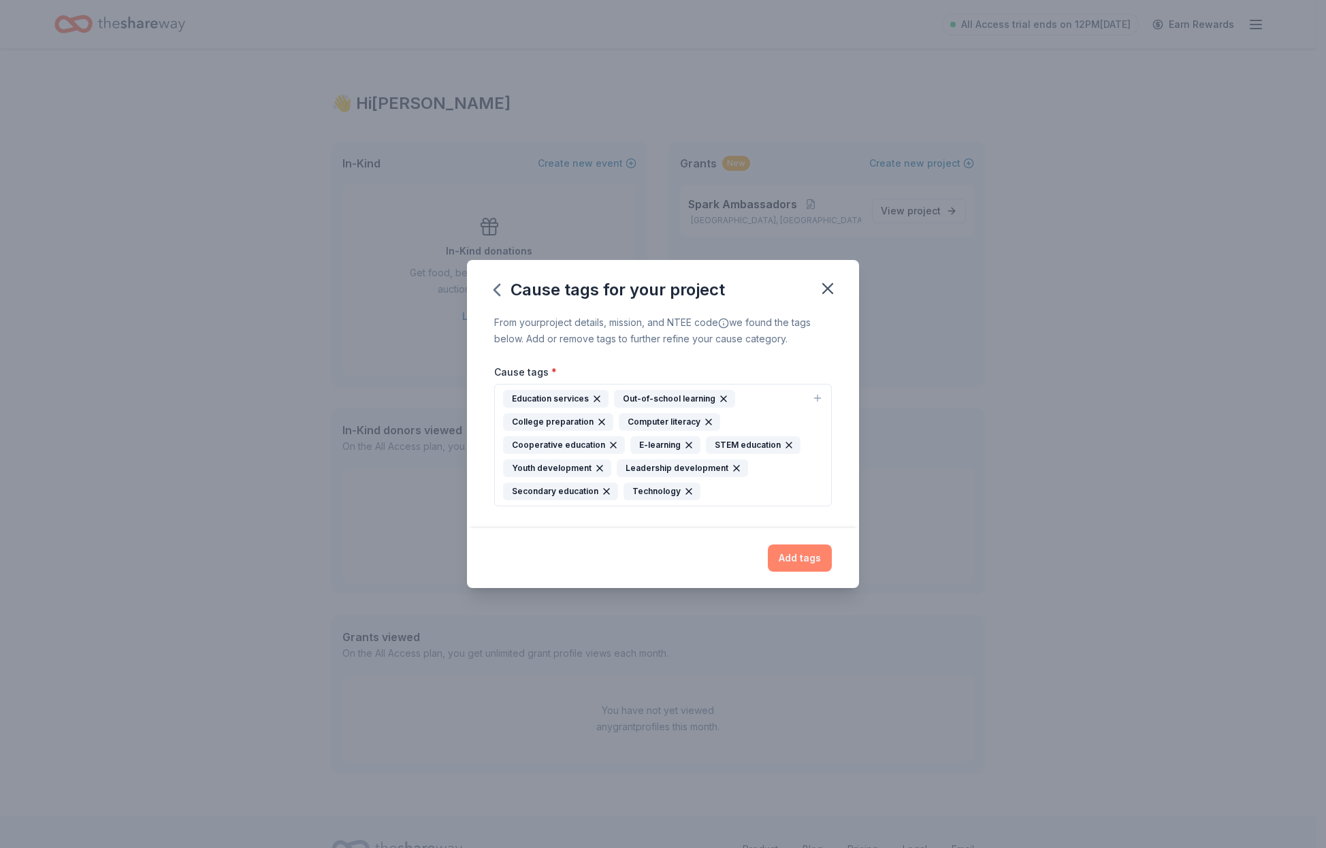
click at [802, 556] on button "Add tags" at bounding box center [800, 558] width 64 height 27
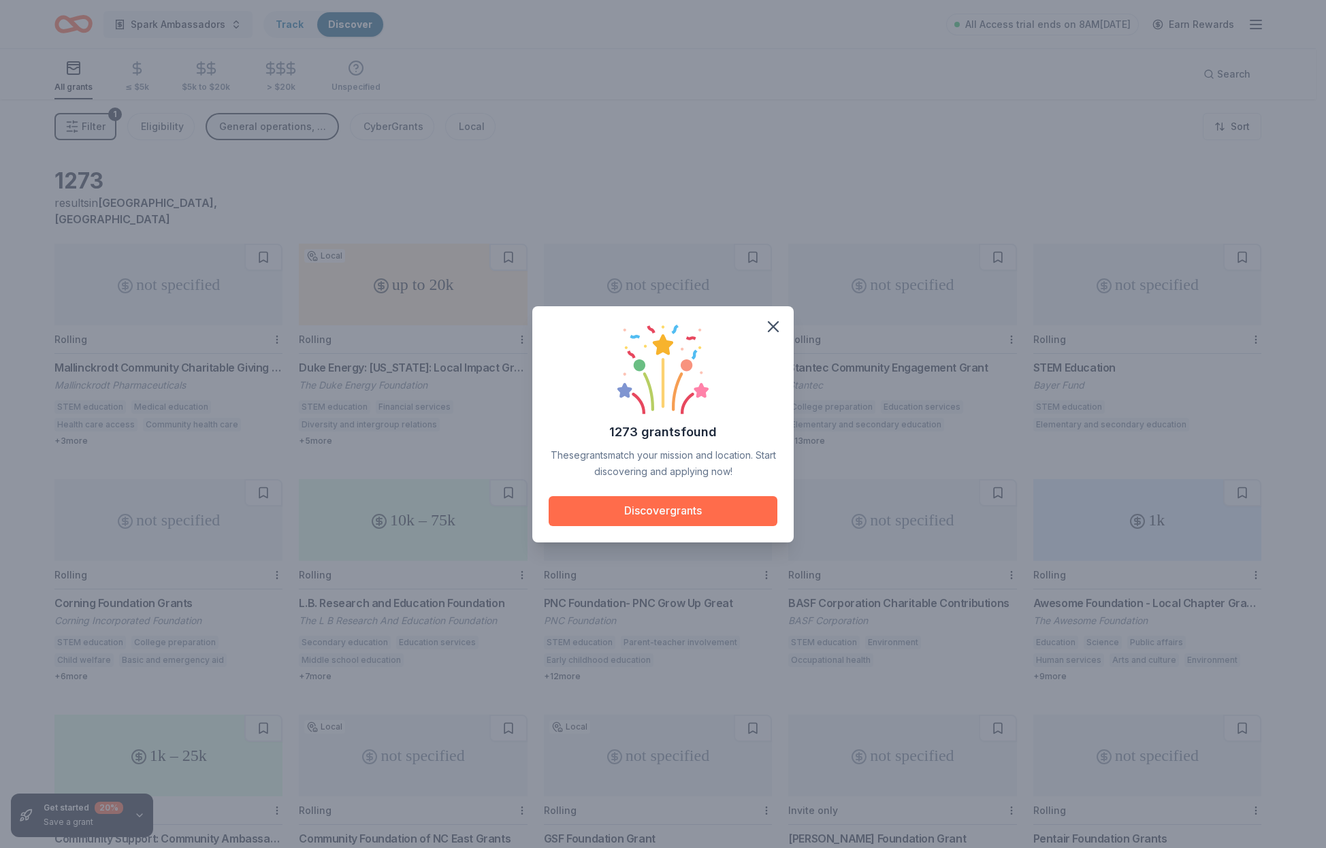
click at [723, 509] on button "Discover grants" at bounding box center [663, 511] width 229 height 30
